Goal: Information Seeking & Learning: Learn about a topic

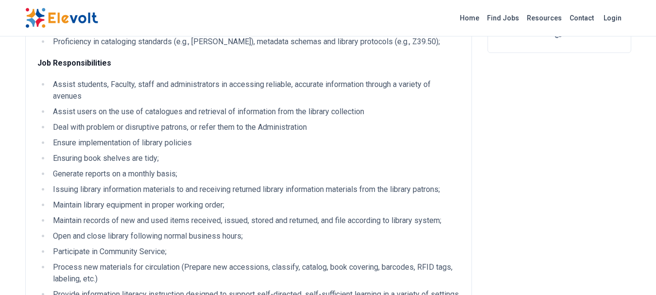
scroll to position [218, 0]
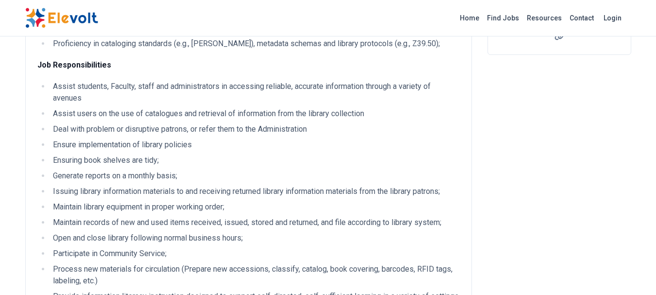
drag, startPoint x: 51, startPoint y: 109, endPoint x: 372, endPoint y: 114, distance: 320.4
click at [372, 114] on li "Assist users on the use of catalogues and retrieval of information from the lib…" at bounding box center [255, 114] width 410 height 12
copy li "Assist users on the use of catalogues and retrieval of information from the lib…"
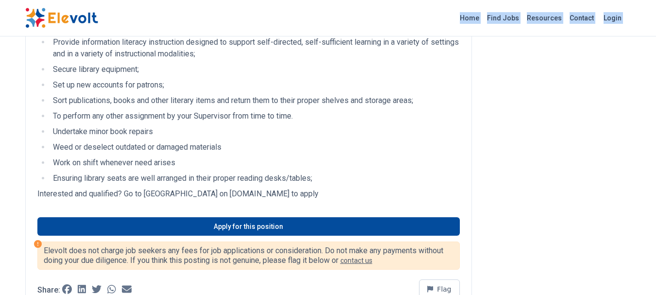
scroll to position [442, 0]
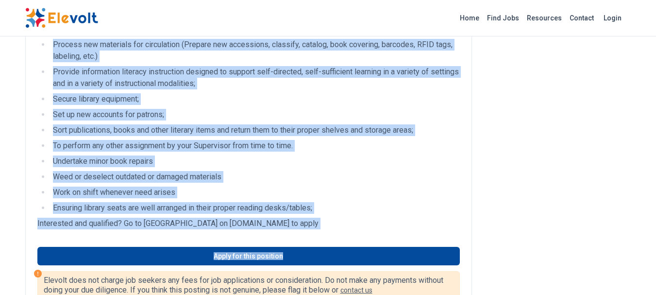
drag, startPoint x: 31, startPoint y: 51, endPoint x: 309, endPoint y: 229, distance: 330.1
click at [309, 229] on div "Library Assistant All Jobs nairobi KE Full-time Bachelor 4 days ago 08/26/2025 …" at bounding box center [327, 35] width 621 height 954
copy div "Library Assistant All Jobs nairobi KE Full-time Bachelor 4 days ago 08/26/2025 …"
